Goal: Task Accomplishment & Management: Manage account settings

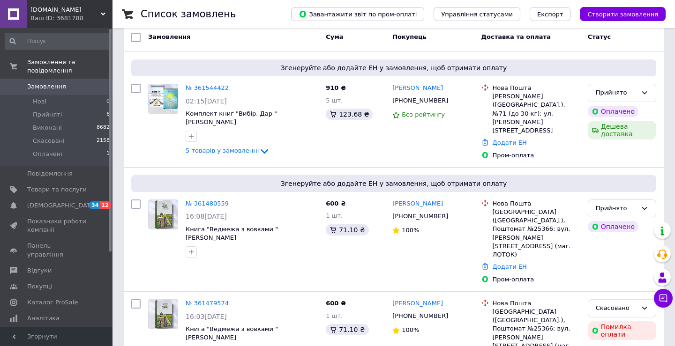
scroll to position [102, 0]
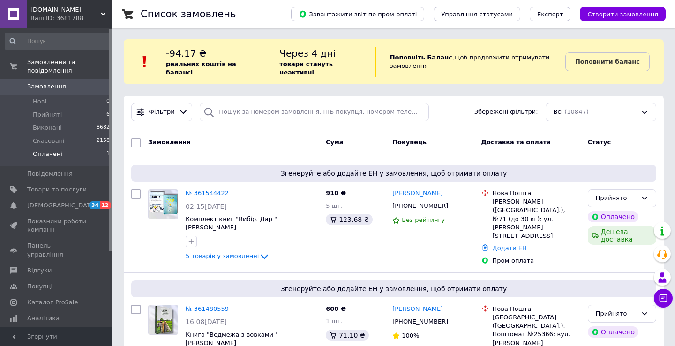
click at [44, 160] on li "Оплачені 1" at bounding box center [57, 157] width 115 height 18
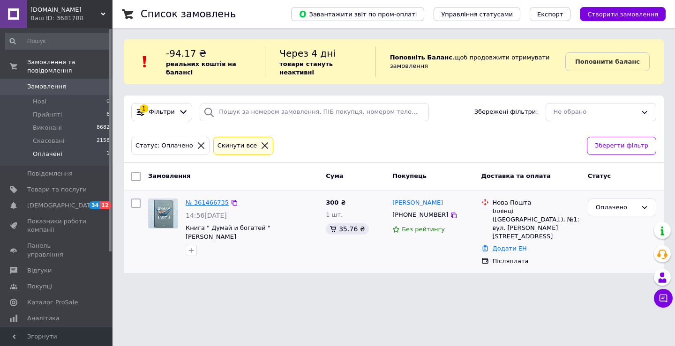
click at [214, 205] on link "№ 361466735" at bounding box center [207, 202] width 43 height 7
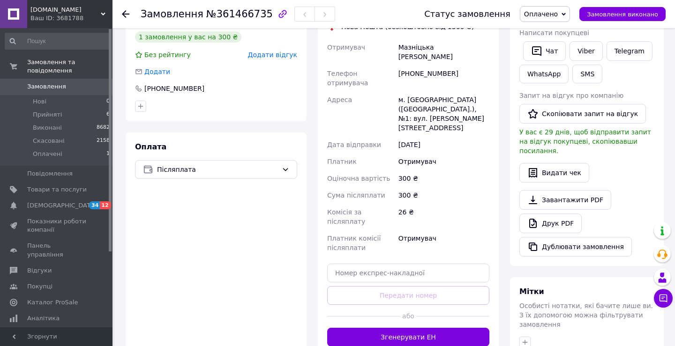
scroll to position [189, 0]
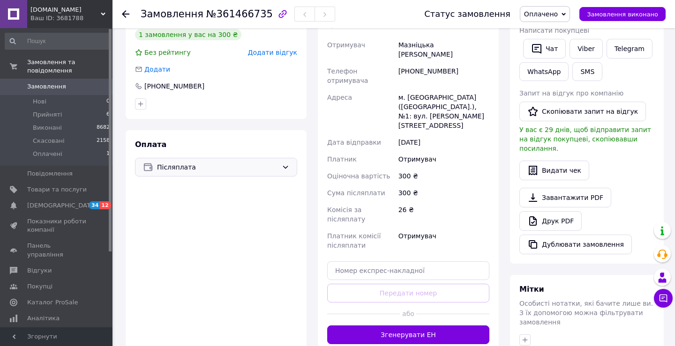
click at [278, 170] on span "Післяплата" at bounding box center [217, 167] width 121 height 10
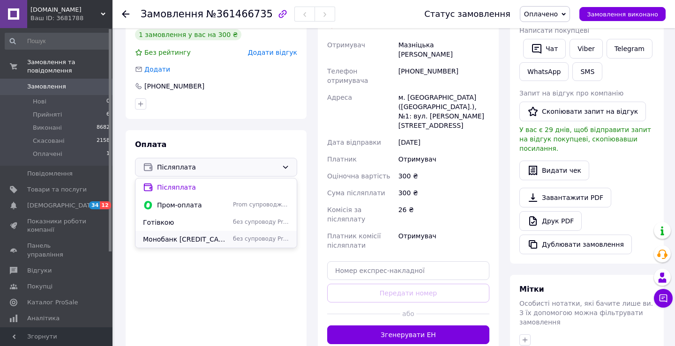
click at [196, 239] on span "Монобанк [CREDIT_CARD_NUMBER]" at bounding box center [186, 239] width 86 height 9
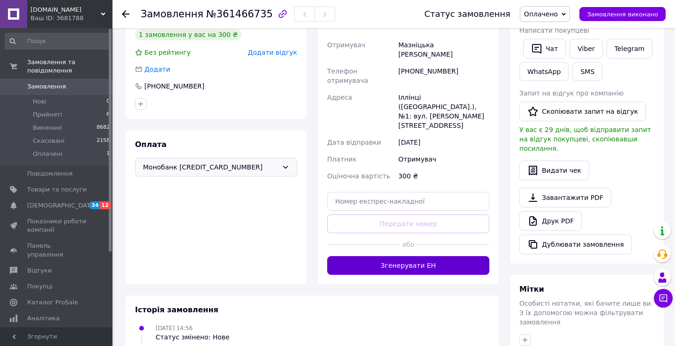
click at [425, 256] on button "Згенерувати ЕН" at bounding box center [408, 265] width 162 height 19
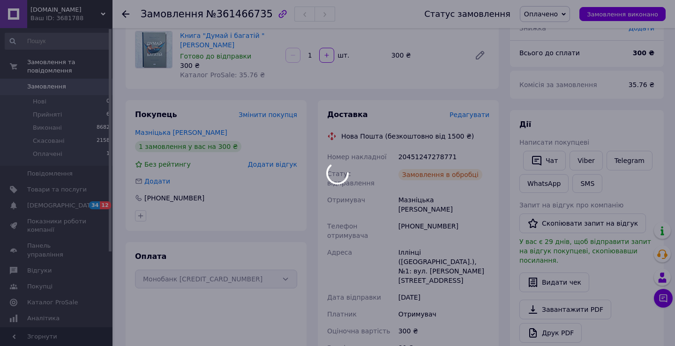
scroll to position [75, 0]
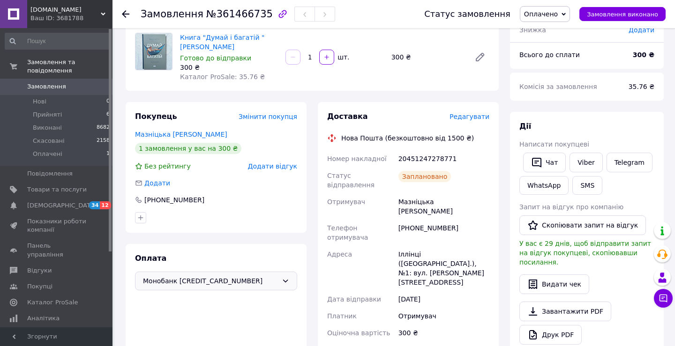
click at [126, 15] on icon at bounding box center [126, 14] width 8 height 8
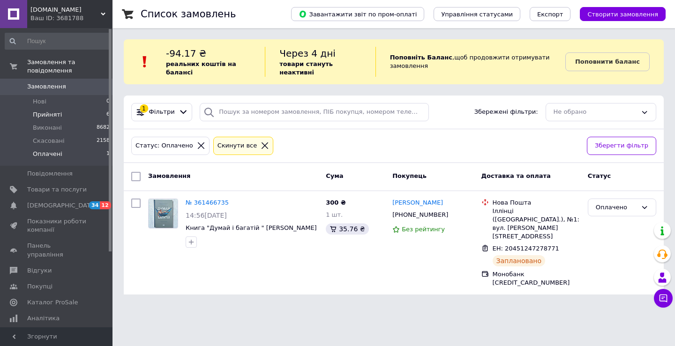
click at [54, 118] on span "Прийняті" at bounding box center [47, 115] width 29 height 8
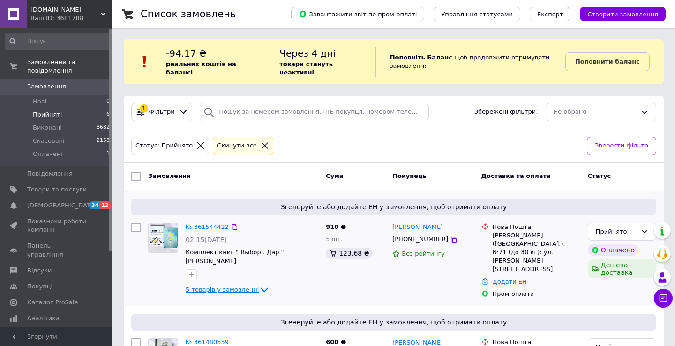
click at [259, 290] on icon at bounding box center [264, 290] width 11 height 11
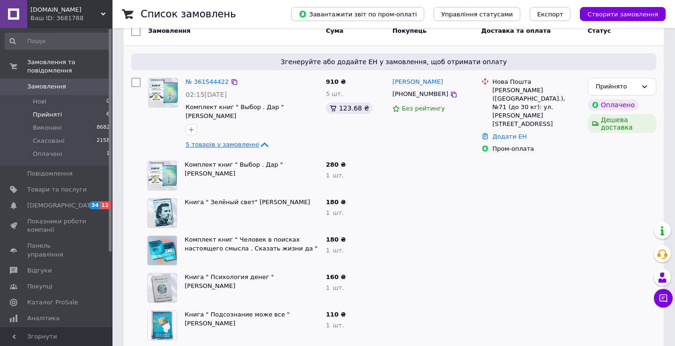
scroll to position [147, 0]
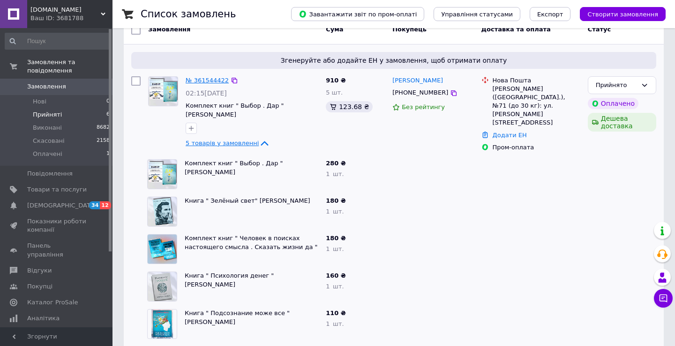
click at [213, 83] on link "№ 361544422" at bounding box center [207, 80] width 43 height 7
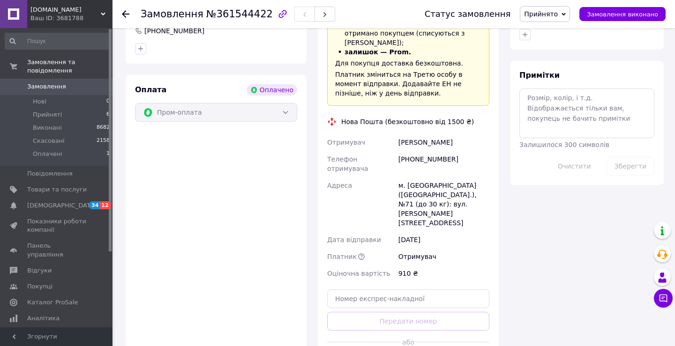
scroll to position [816, 0]
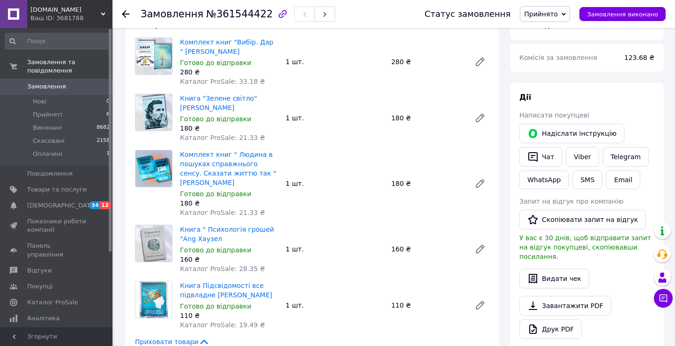
scroll to position [363, 0]
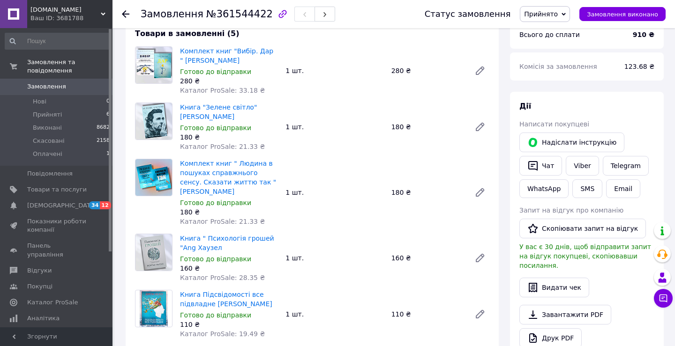
click at [123, 17] on icon at bounding box center [126, 14] width 8 height 8
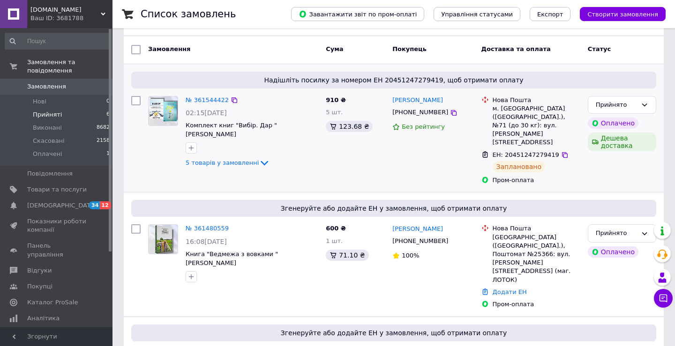
scroll to position [129, 0]
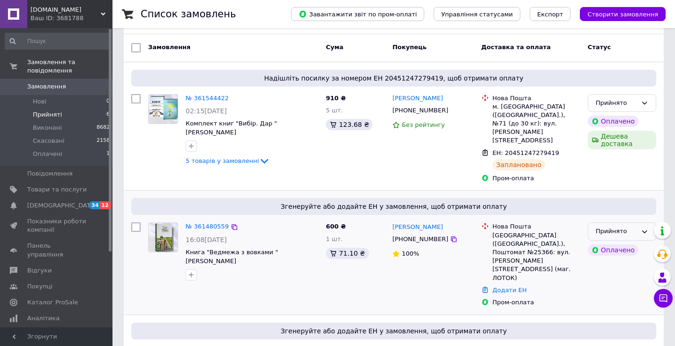
click at [622, 227] on div "Прийнято" at bounding box center [616, 232] width 41 height 10
click at [616, 260] on li "Скасовано" at bounding box center [622, 268] width 68 height 17
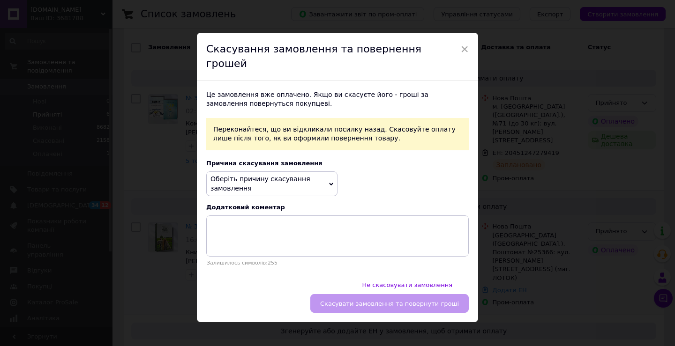
click at [323, 181] on span "Оберіть причину скасування замовлення" at bounding box center [271, 184] width 131 height 25
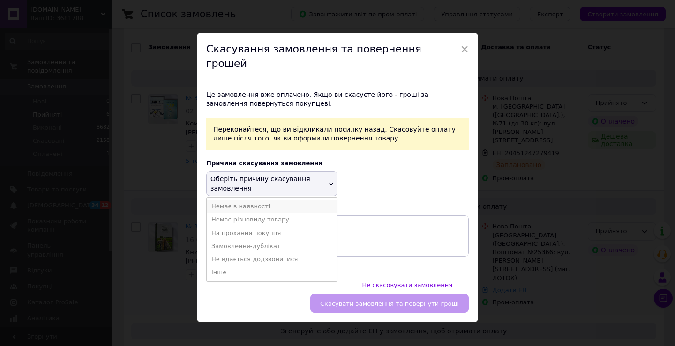
click at [248, 206] on li "Немає в наявності" at bounding box center [272, 206] width 130 height 13
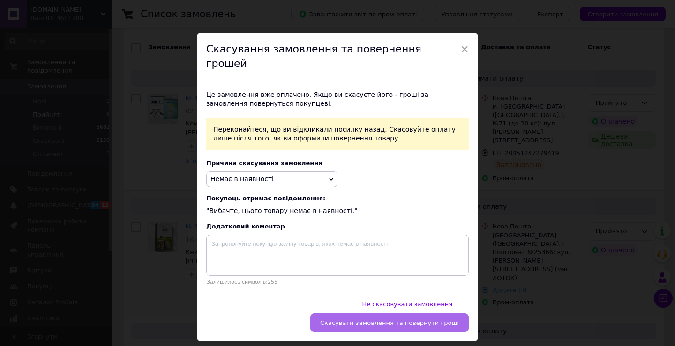
click at [348, 320] on span "Скасувати замовлення та повернути гроші" at bounding box center [389, 323] width 139 height 7
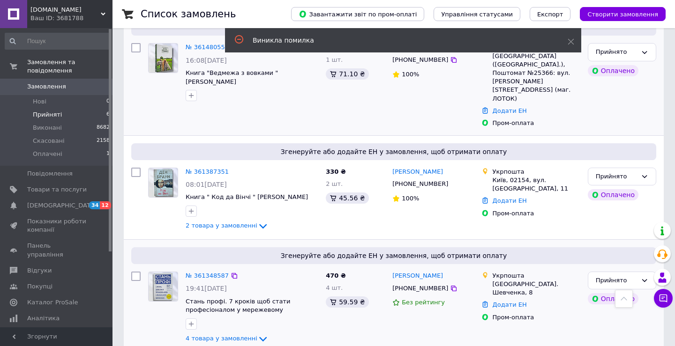
scroll to position [309, 0]
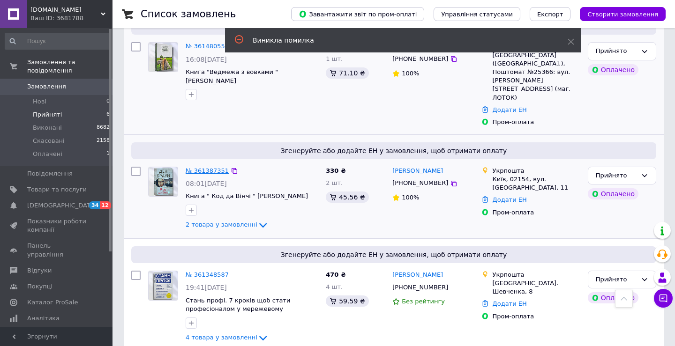
click at [207, 167] on link "№ 361387351" at bounding box center [207, 170] width 43 height 7
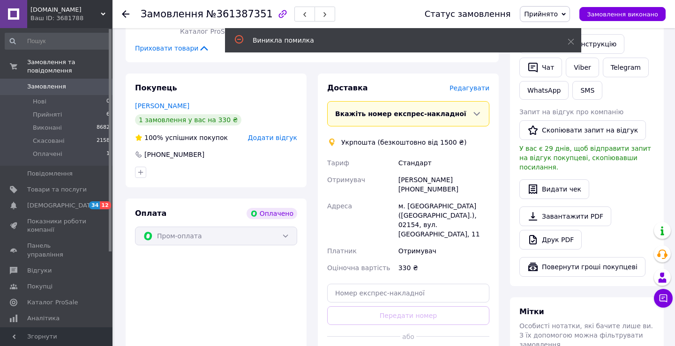
scroll to position [480, 0]
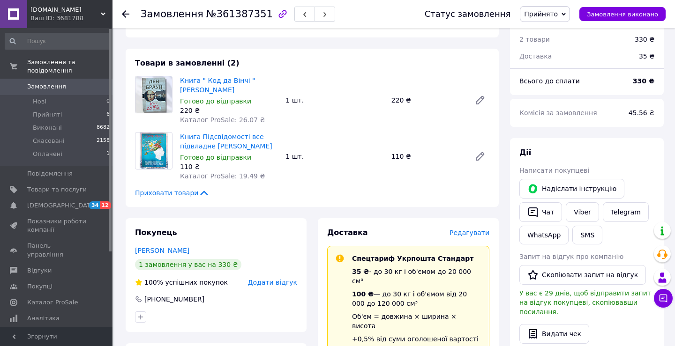
scroll to position [324, 0]
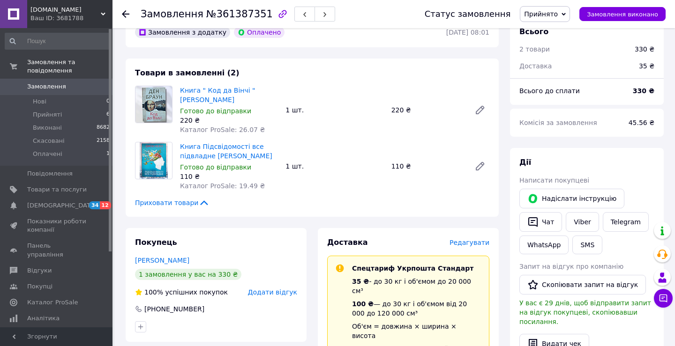
click at [127, 16] on icon at bounding box center [126, 14] width 8 height 8
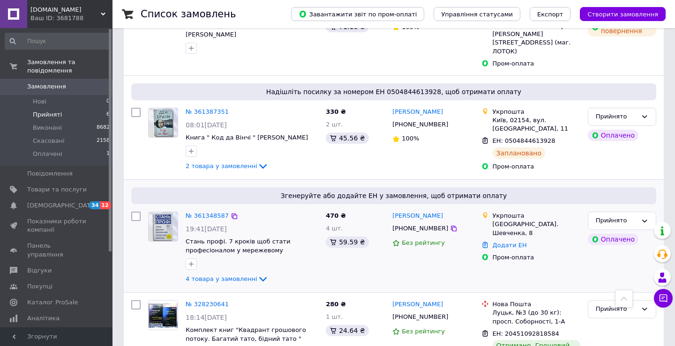
scroll to position [332, 0]
click at [215, 212] on link "№ 361348587" at bounding box center [207, 215] width 43 height 7
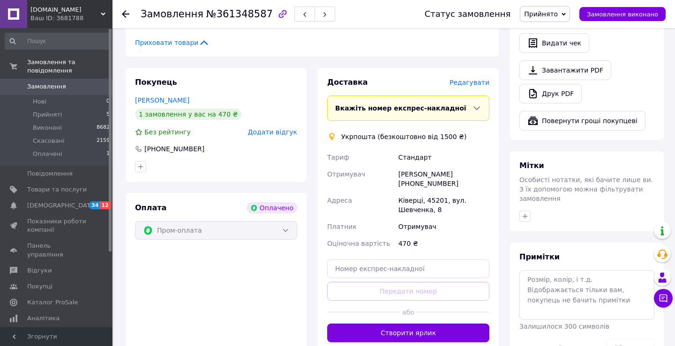
scroll to position [653, 0]
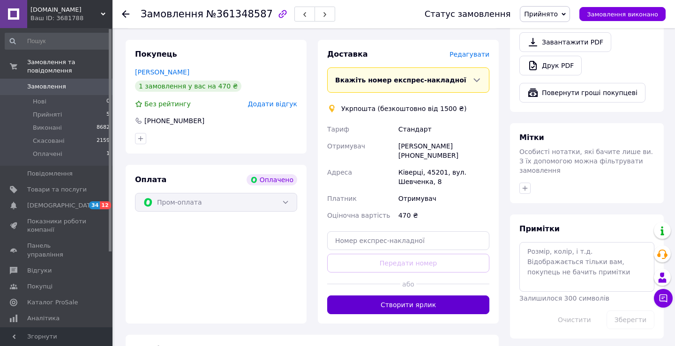
click at [399, 296] on button "Створити ярлик" at bounding box center [408, 305] width 162 height 19
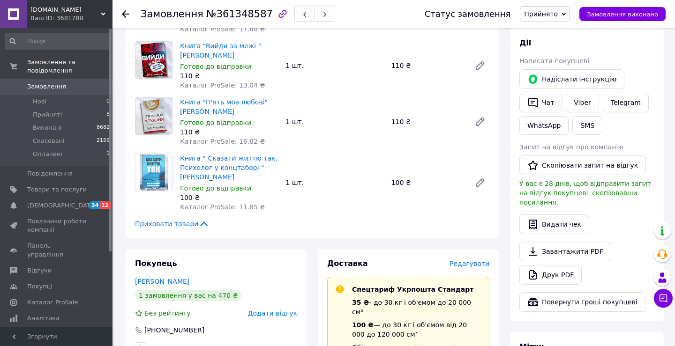
scroll to position [428, 0]
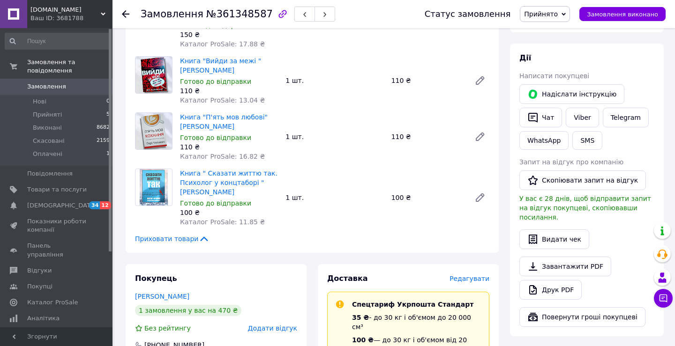
click at [128, 18] on div at bounding box center [126, 13] width 8 height 9
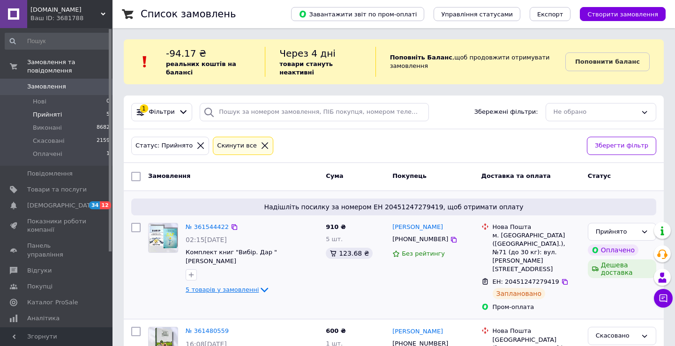
click at [263, 285] on icon at bounding box center [264, 290] width 11 height 11
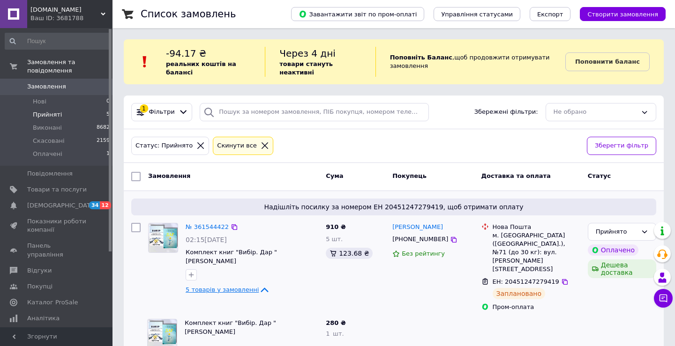
click at [263, 285] on icon at bounding box center [264, 290] width 11 height 11
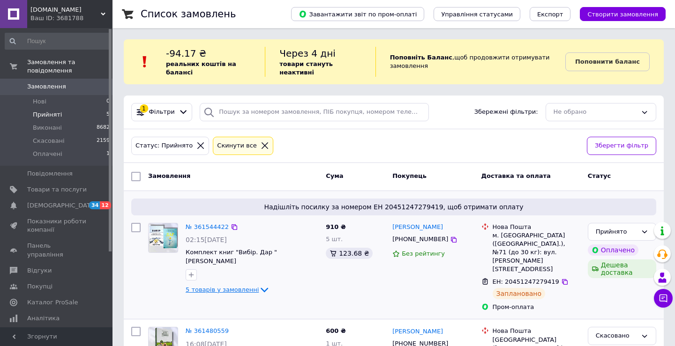
click at [263, 285] on icon at bounding box center [264, 290] width 11 height 11
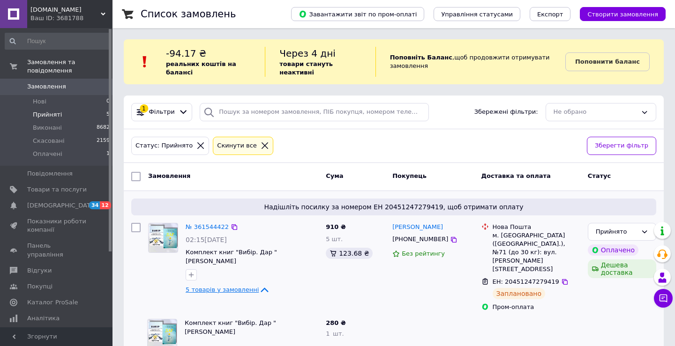
scroll to position [15, 0]
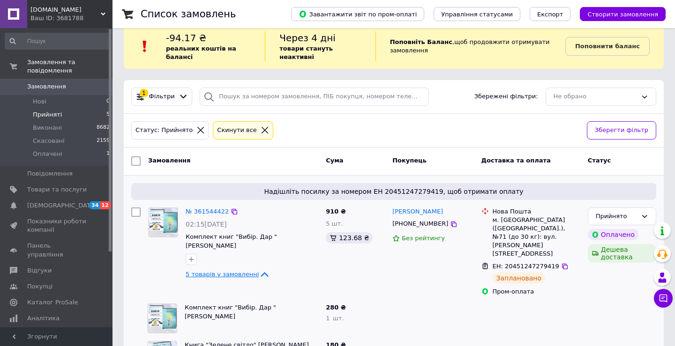
click at [378, 300] on div "280 ₴ 1   шт." at bounding box center [355, 319] width 67 height 38
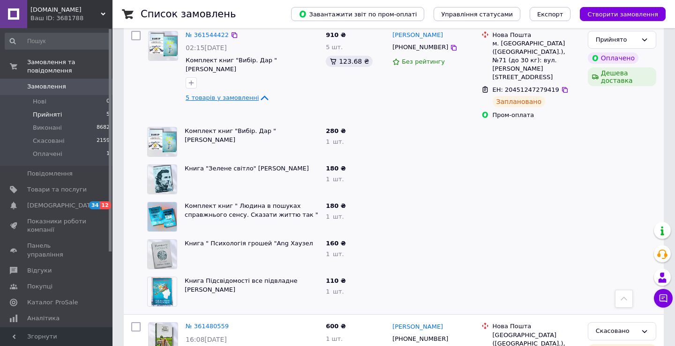
scroll to position [192, 0]
click at [259, 93] on icon at bounding box center [264, 98] width 11 height 11
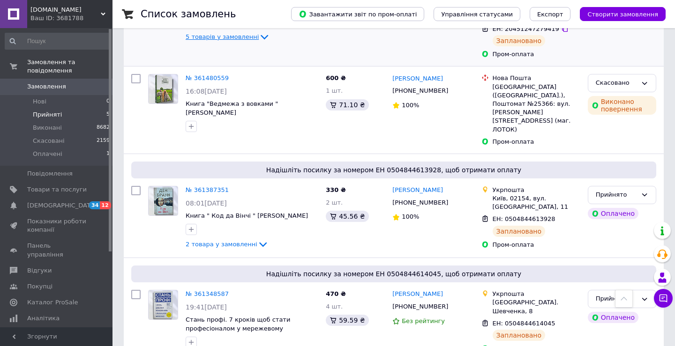
scroll to position [260, 0]
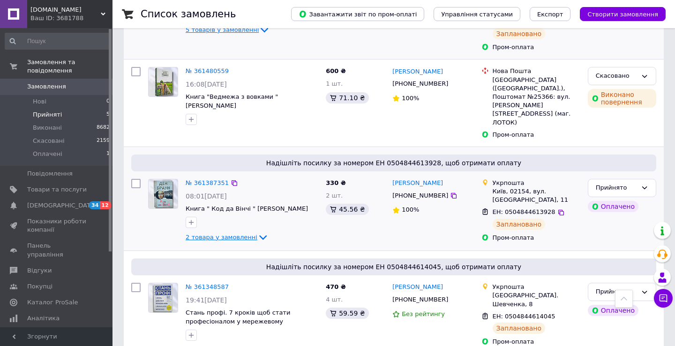
click at [257, 232] on icon at bounding box center [262, 237] width 11 height 11
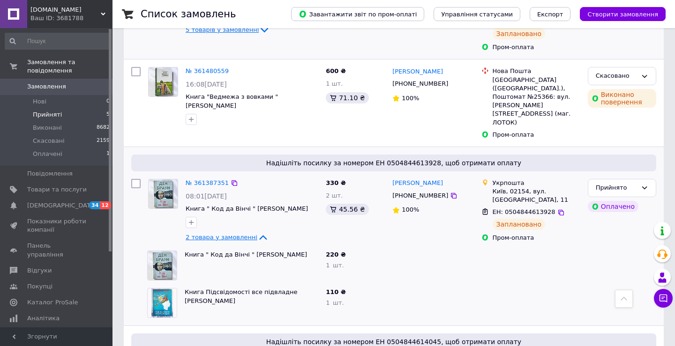
click at [259, 235] on icon at bounding box center [263, 237] width 8 height 5
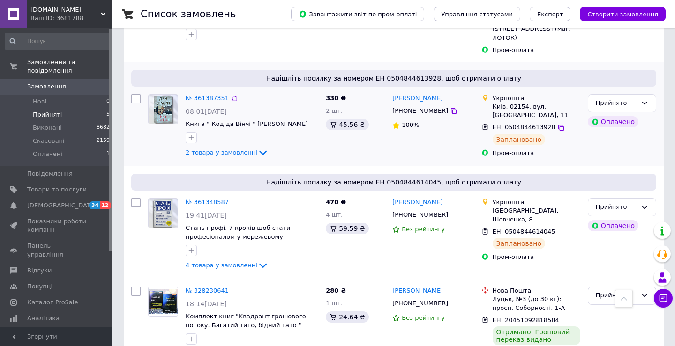
scroll to position [412, 0]
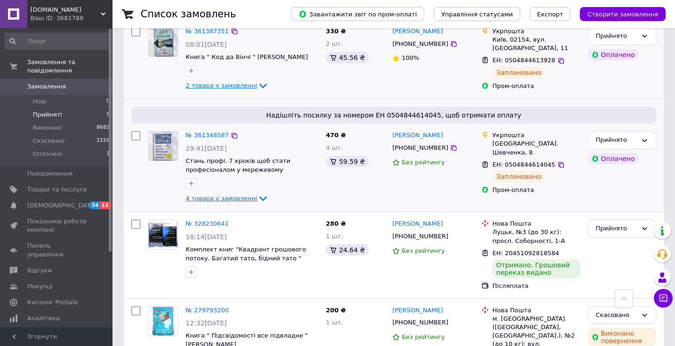
click at [257, 193] on icon at bounding box center [262, 198] width 11 height 11
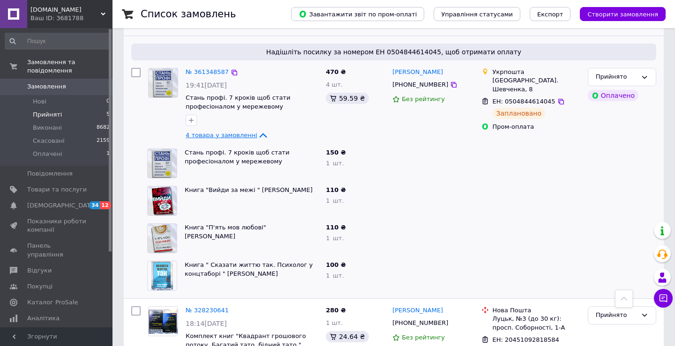
scroll to position [463, 0]
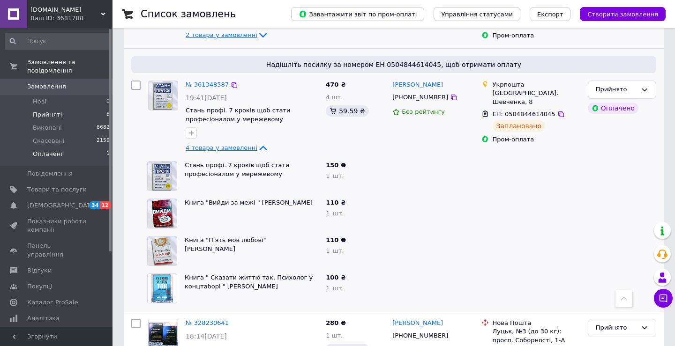
click at [33, 156] on span "Оплачені" at bounding box center [48, 154] width 30 height 8
